Goal: Task Accomplishment & Management: Manage account settings

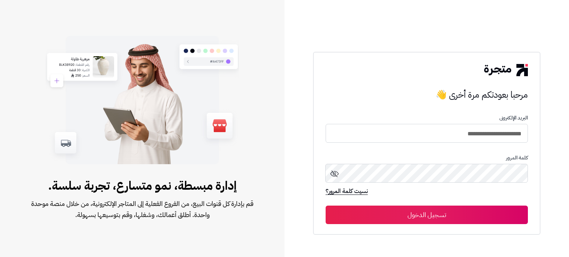
click at [457, 213] on button "تسجيل الدخول" at bounding box center [426, 215] width 202 height 19
